Goal: Task Accomplishment & Management: Use online tool/utility

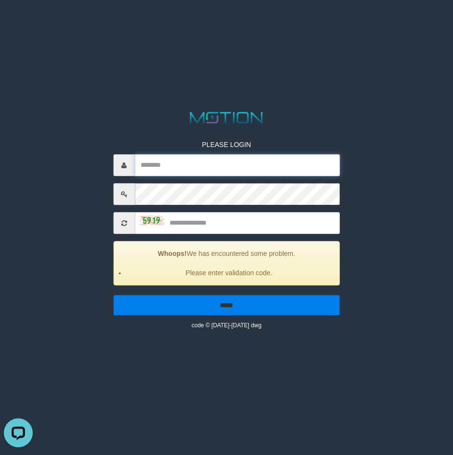
type input "*******"
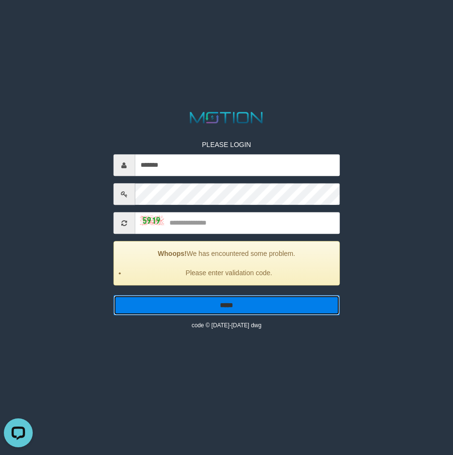
click at [232, 313] on input "*****" at bounding box center [226, 305] width 227 height 20
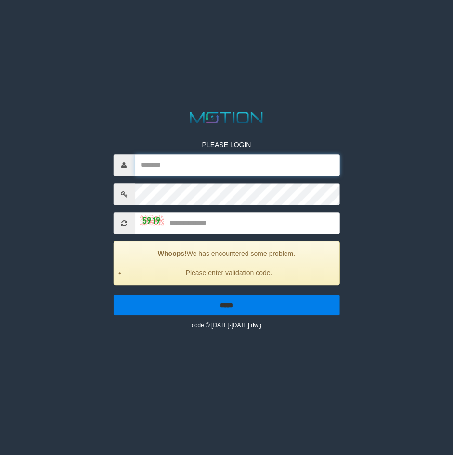
type input "*******"
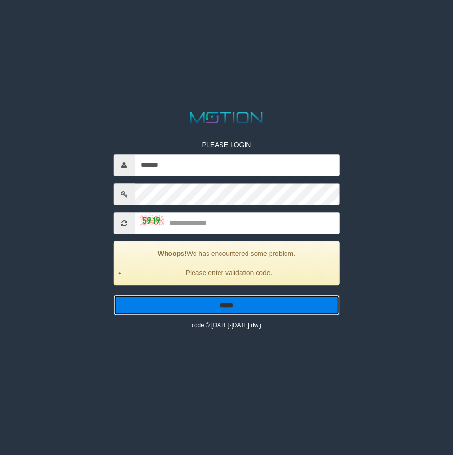
click at [223, 304] on input "*****" at bounding box center [226, 305] width 227 height 20
